Goal: Information Seeking & Learning: Learn about a topic

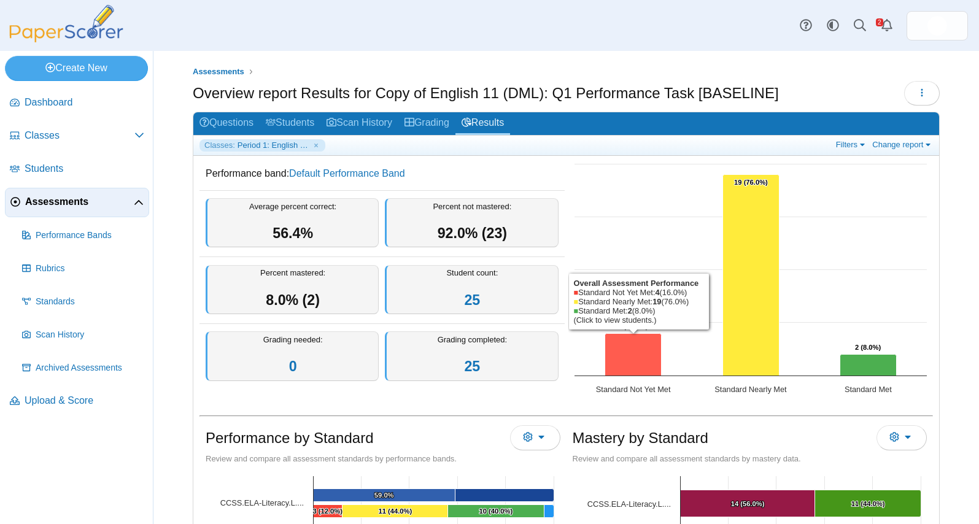
click at [619, 360] on icon "Standard Not Yet Met, 4. Overall Assessment Performance." at bounding box center [633, 355] width 56 height 42
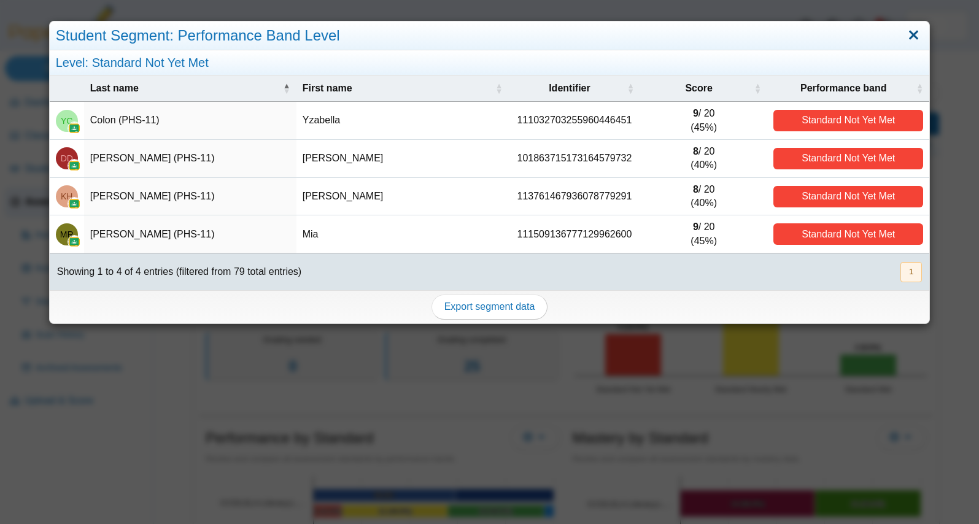
click at [913, 38] on link "Close" at bounding box center [913, 35] width 19 height 21
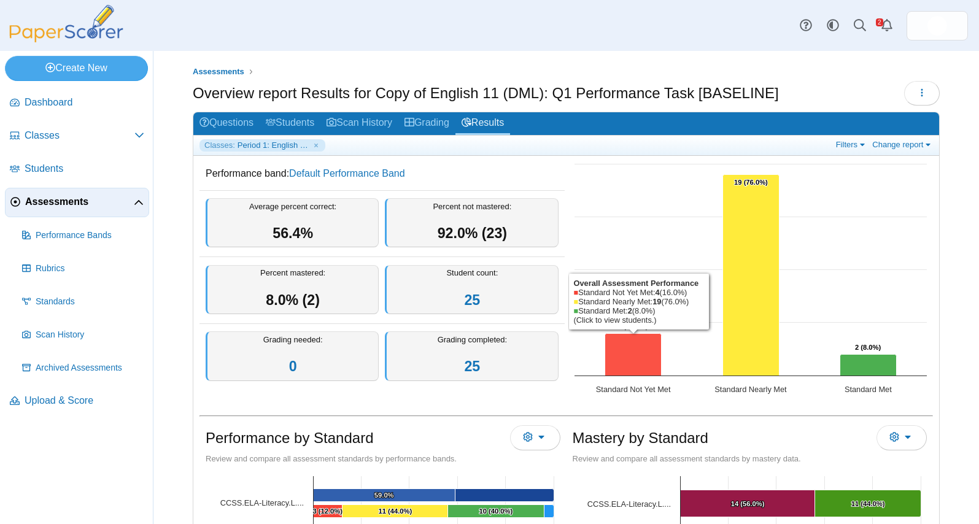
click at [634, 353] on icon "Standard Not Yet Met, 4. Overall Assessment Performance." at bounding box center [633, 355] width 56 height 42
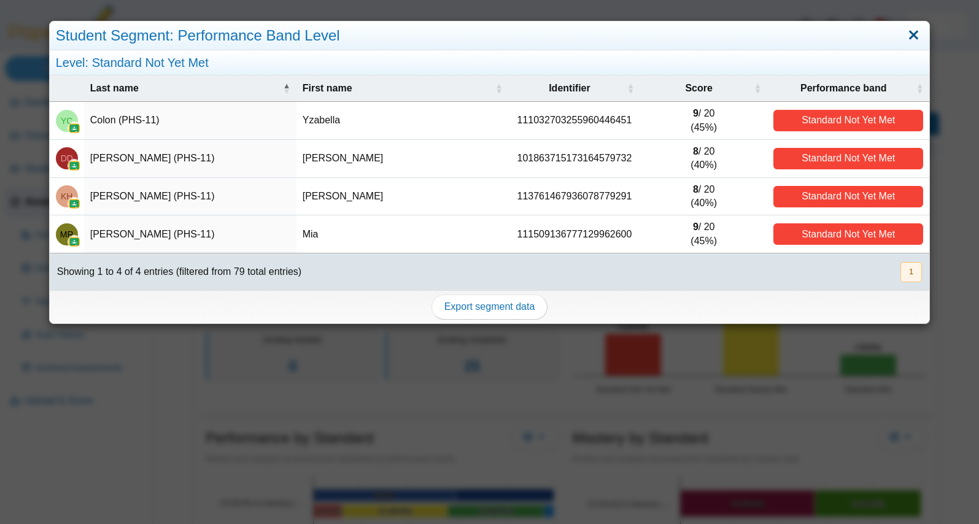
click at [914, 37] on link "Close" at bounding box center [913, 35] width 19 height 21
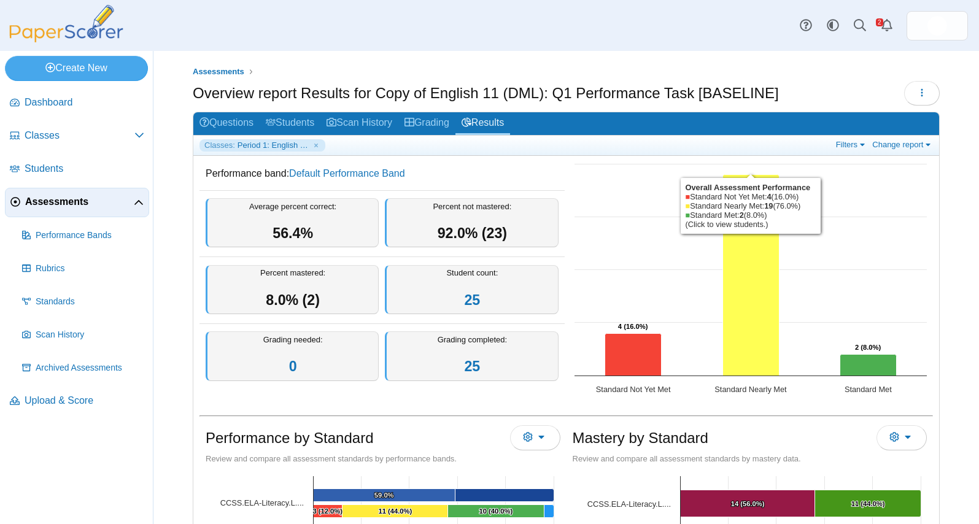
click at [747, 252] on icon "Standard Nearly Met, 19. Overall Assessment Performance." at bounding box center [750, 275] width 56 height 201
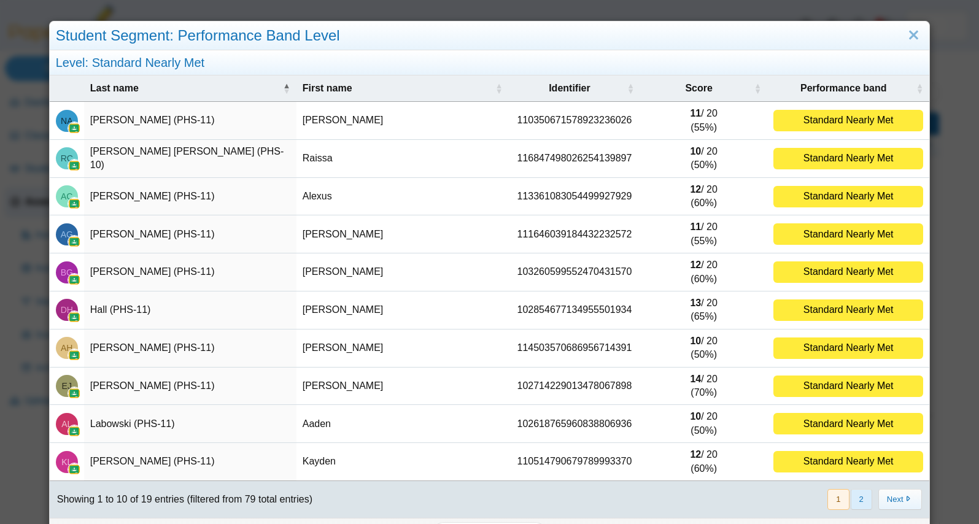
click at [864, 508] on button "2" at bounding box center [861, 499] width 21 height 20
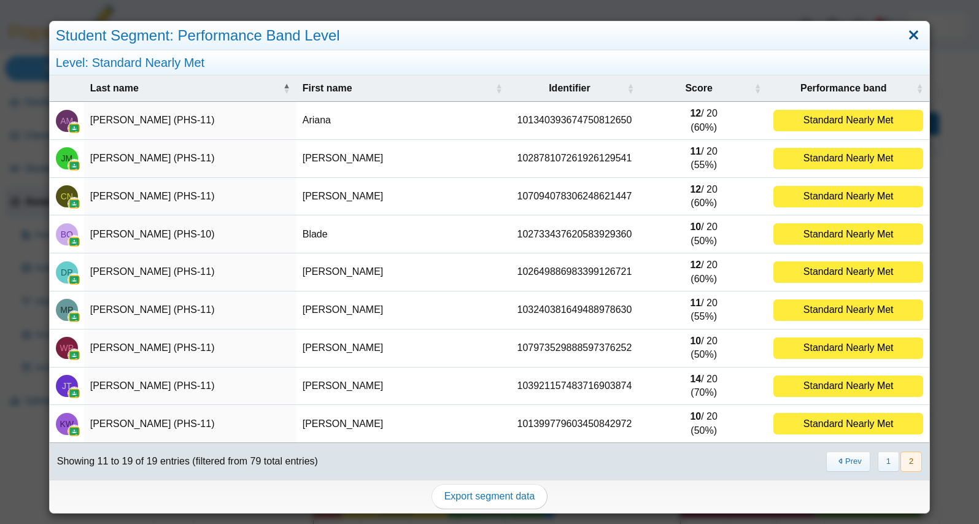
click at [922, 36] on link "Close" at bounding box center [913, 35] width 19 height 21
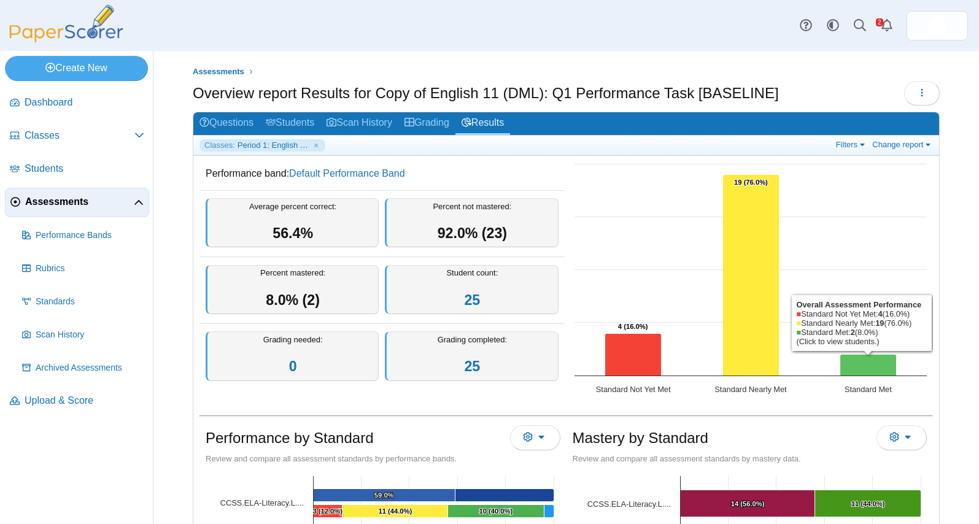
click at [875, 358] on icon "Standard Met, 2. Overall Assessment Performance." at bounding box center [868, 365] width 56 height 21
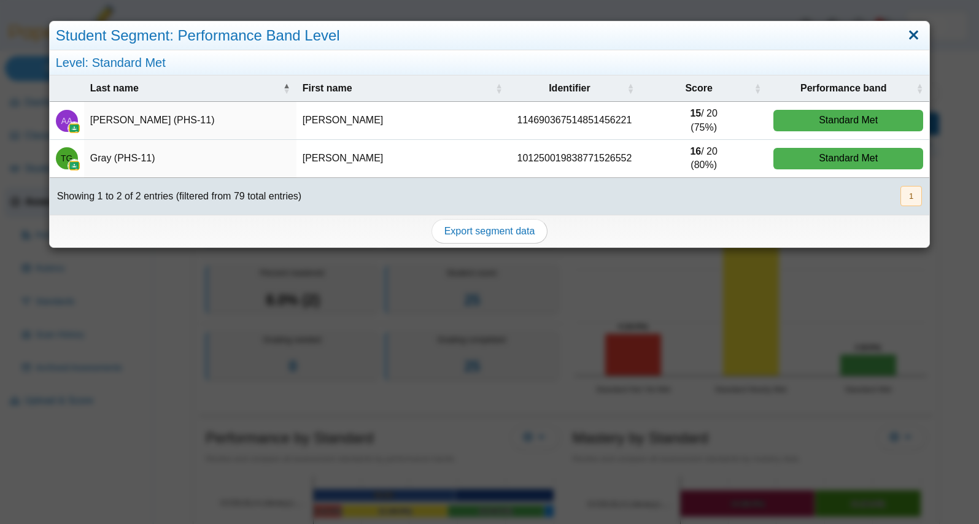
click at [916, 39] on link "Close" at bounding box center [913, 35] width 19 height 21
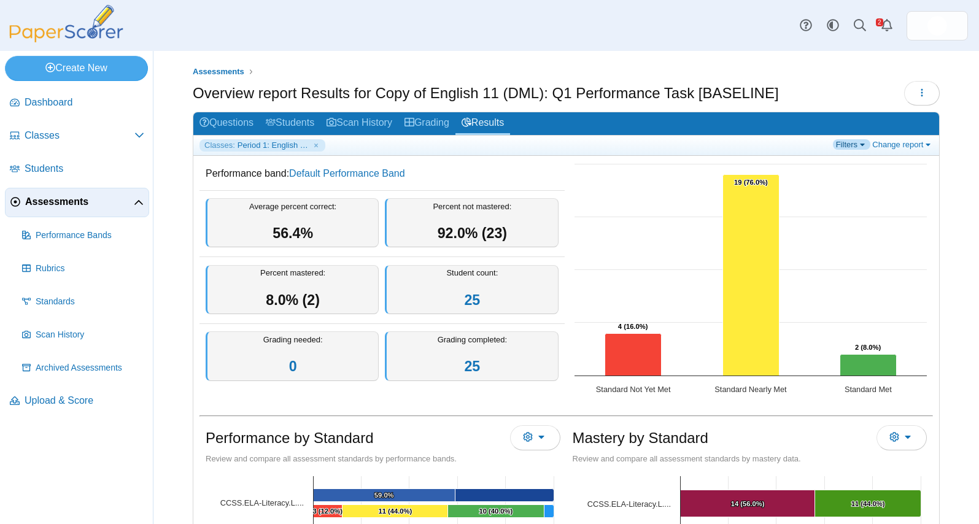
click at [847, 146] on link "Filters" at bounding box center [851, 144] width 37 height 10
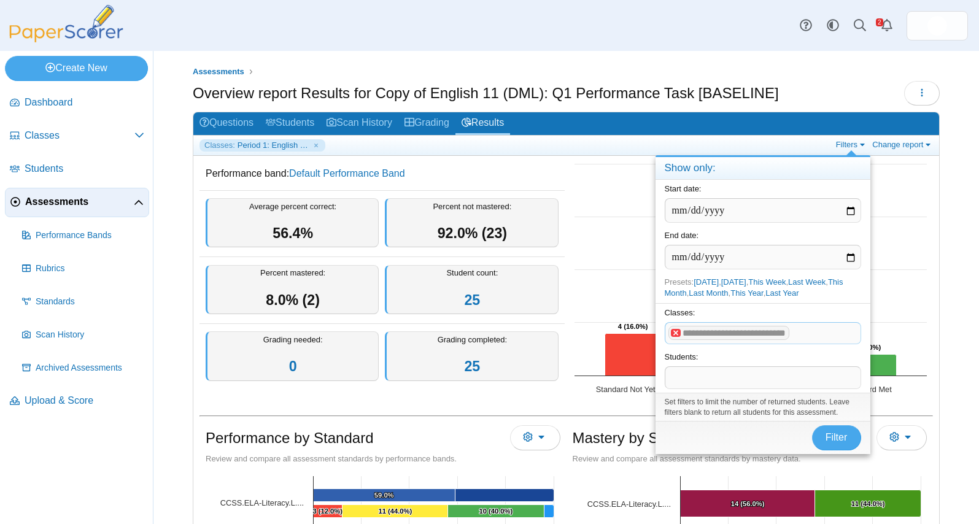
click at [678, 335] on x "remove tag" at bounding box center [676, 333] width 10 height 8
click at [678, 335] on span at bounding box center [762, 333] width 195 height 21
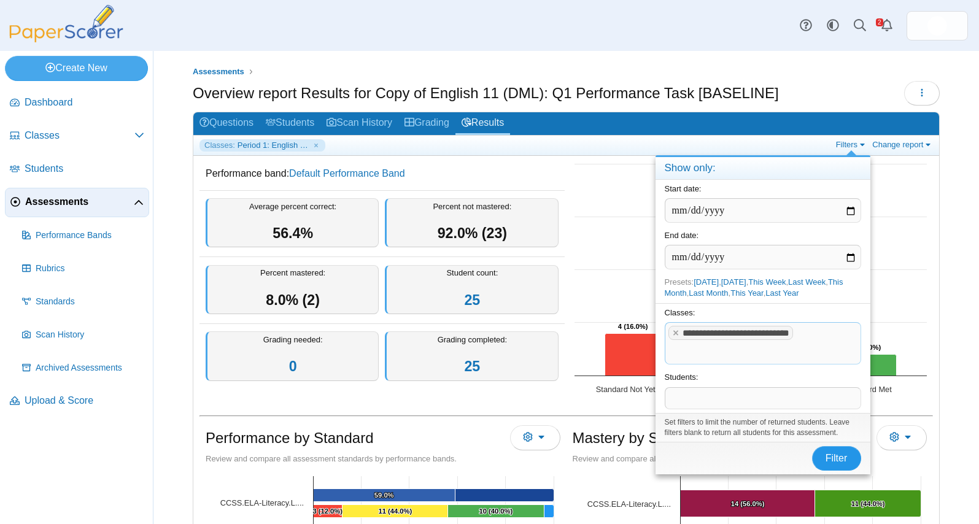
click at [831, 455] on span "Filter" at bounding box center [837, 458] width 22 height 10
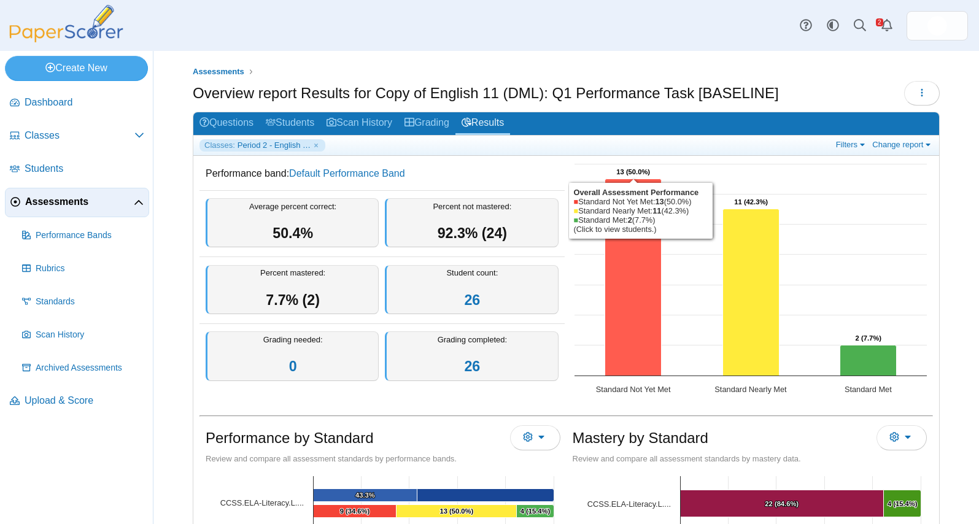
click at [638, 263] on icon "Standard Not Yet Met, 13. Overall Assessment Performance." at bounding box center [633, 277] width 56 height 197
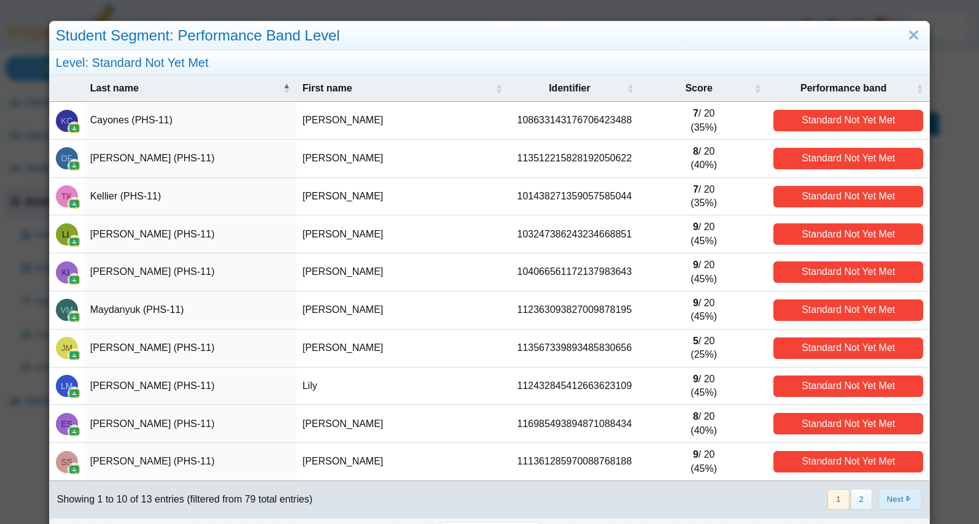
click at [893, 506] on button "Next" at bounding box center [900, 499] width 44 height 20
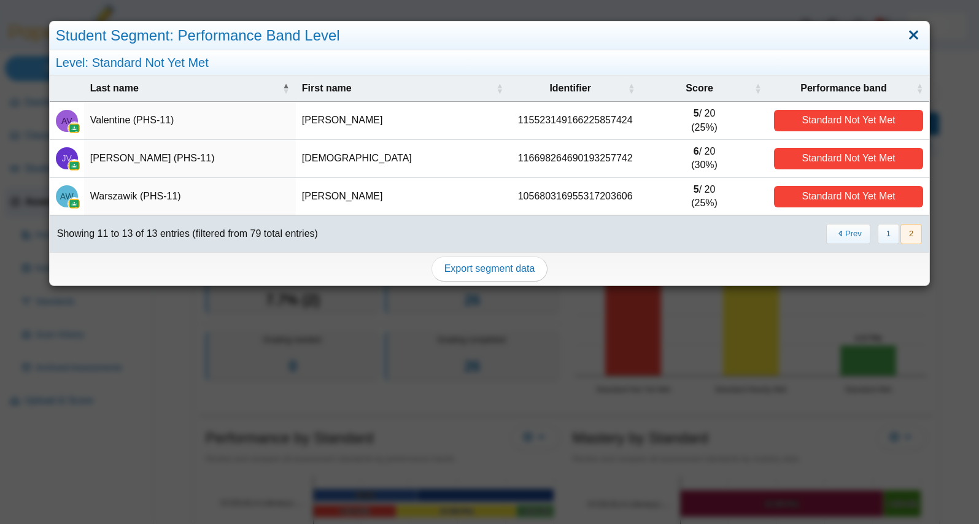
click at [923, 39] on link "Close" at bounding box center [913, 35] width 19 height 21
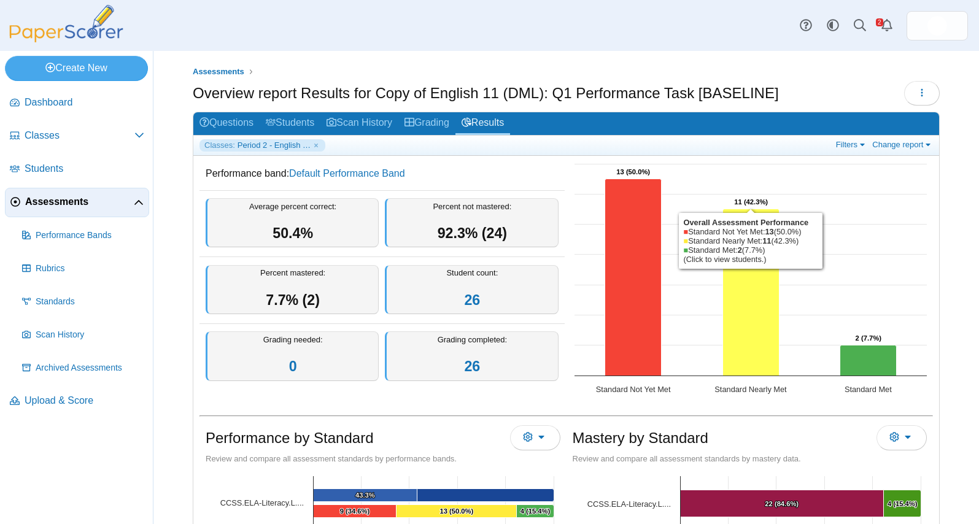
click at [742, 260] on icon "Standard Nearly Met, 11. Overall Assessment Performance." at bounding box center [750, 292] width 56 height 167
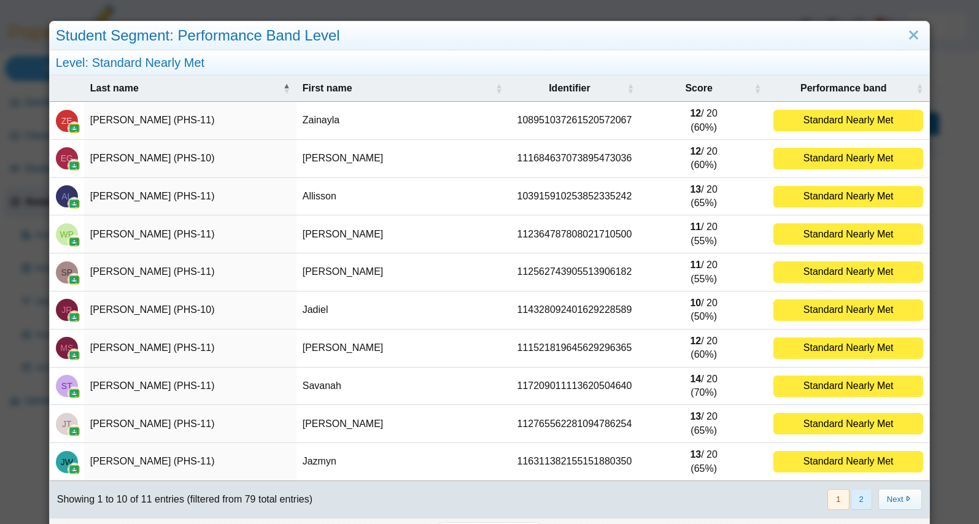
click at [859, 509] on button "2" at bounding box center [861, 499] width 21 height 20
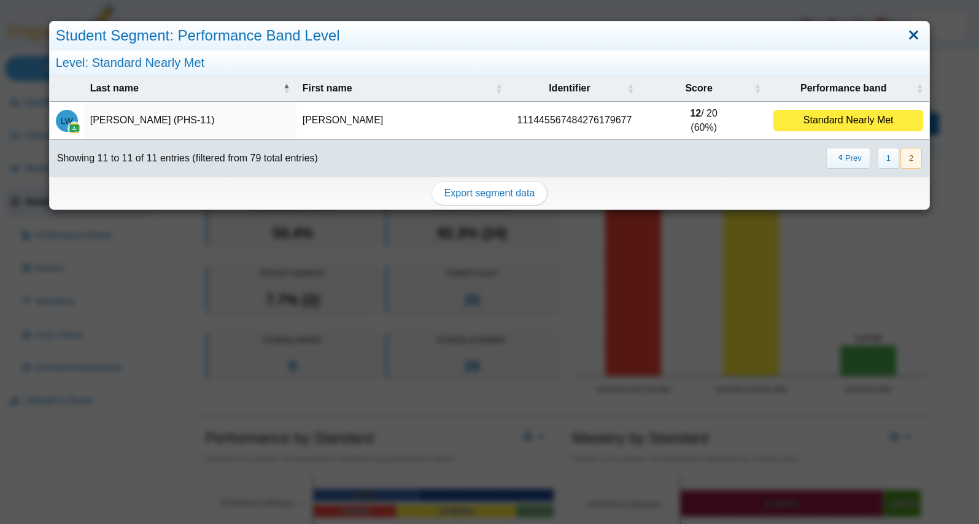
click at [908, 37] on link "Close" at bounding box center [913, 35] width 19 height 21
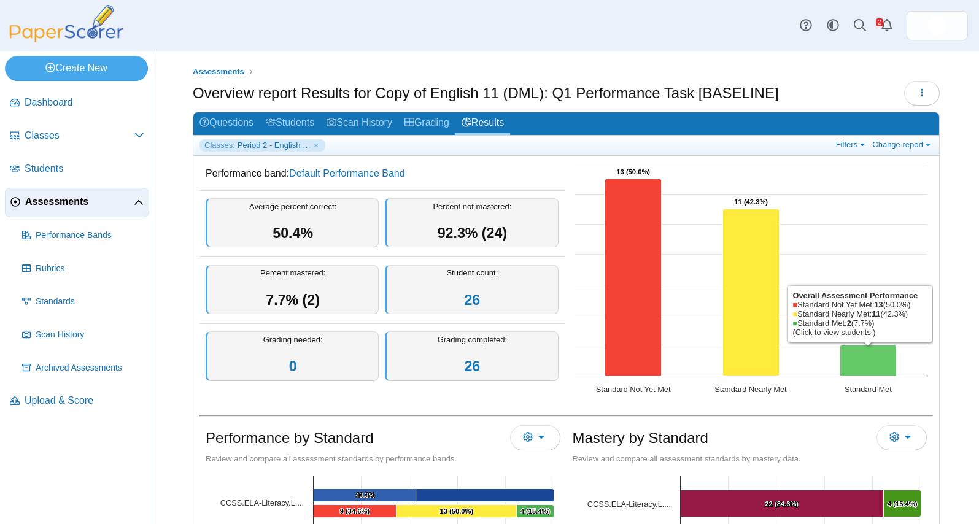
click at [853, 369] on icon "Standard Met, 2. Overall Assessment Performance." at bounding box center [868, 361] width 56 height 31
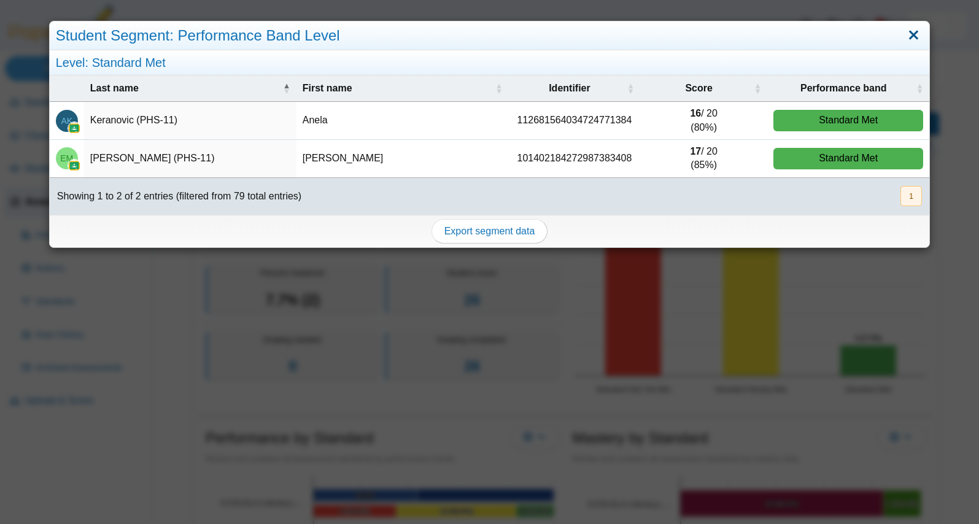
click at [915, 33] on link "Close" at bounding box center [913, 35] width 19 height 21
